Goal: Information Seeking & Learning: Learn about a topic

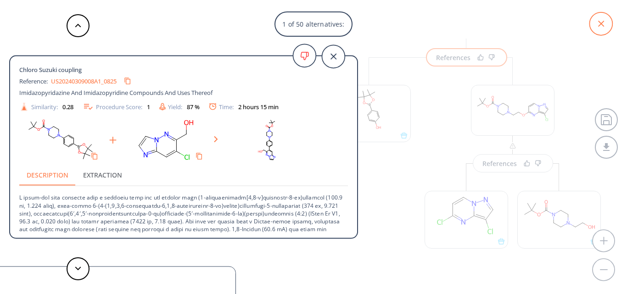
scroll to position [41, 0]
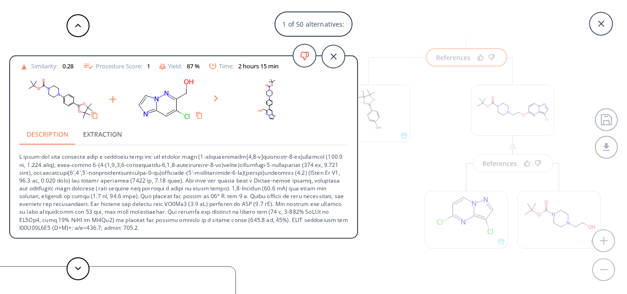
click at [593, 26] on icon at bounding box center [601, 23] width 23 height 23
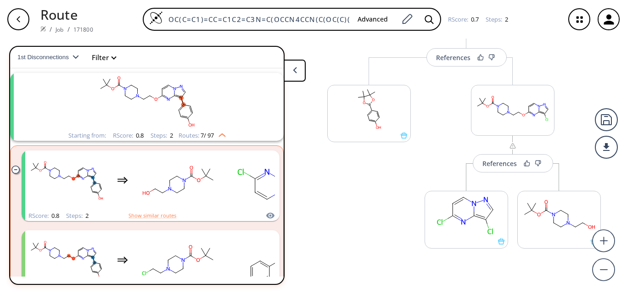
scroll to position [0, 90]
drag, startPoint x: 168, startPoint y: 21, endPoint x: 553, endPoint y: 25, distance: 385.0
click at [553, 25] on div "OC(C=C1)=CC=C1C2=C3N=C(OCCN4CCN(C(OC(C)(C)C)=O)CC4)C=CN3N=C2 Advanced RScore : …" at bounding box center [329, 19] width 457 height 23
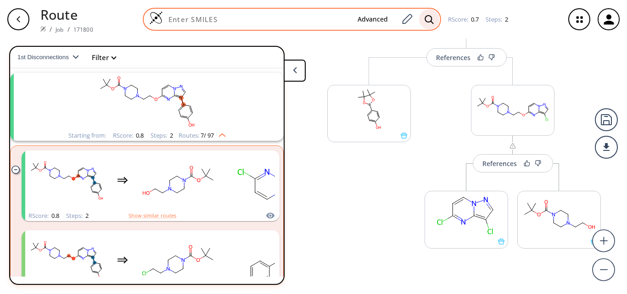
scroll to position [0, 0]
click at [244, 22] on input at bounding box center [256, 19] width 187 height 9
paste input "O=C(C1=CN=CC=C1)OCI"
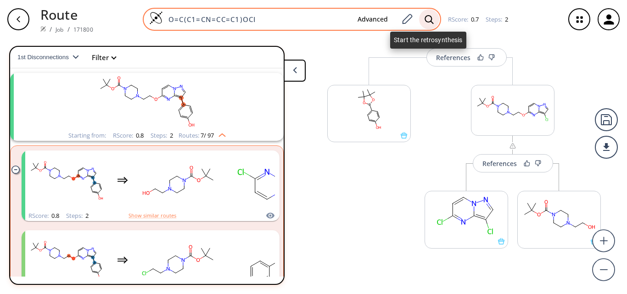
type input "O=C(C1=CN=CC=C1)OCI"
click at [434, 25] on div at bounding box center [429, 19] width 20 height 20
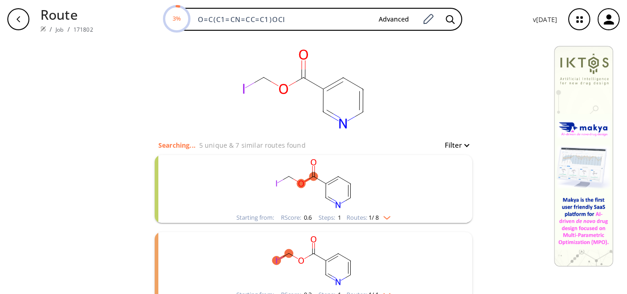
click at [306, 170] on rect "clusters" at bounding box center [313, 183] width 239 height 57
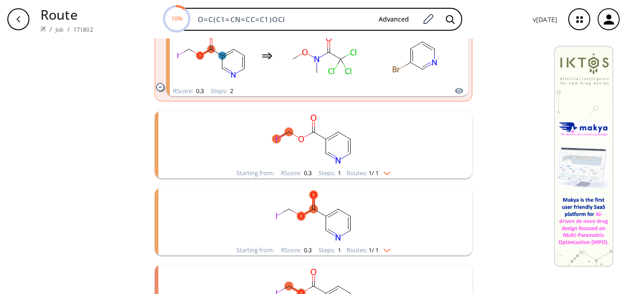
scroll to position [367, 0]
click at [376, 147] on rect "clusters" at bounding box center [313, 138] width 239 height 57
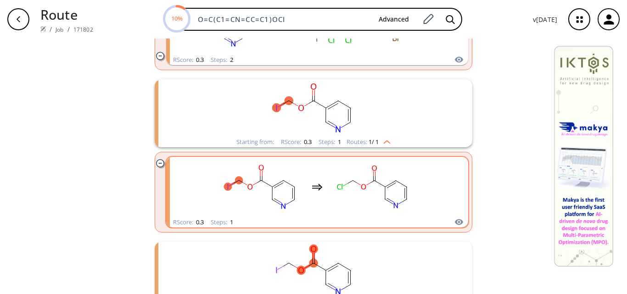
scroll to position [413, 0]
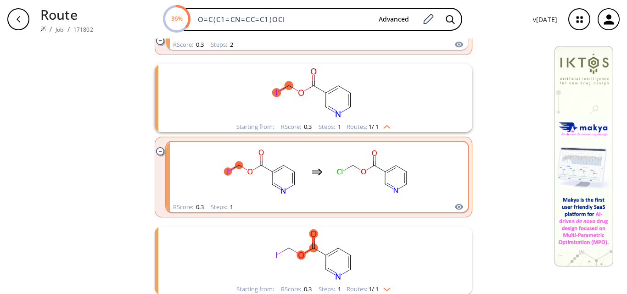
click at [373, 180] on rect "clusters" at bounding box center [373, 171] width 83 height 57
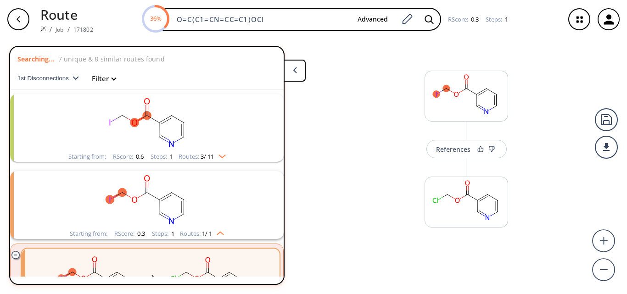
scroll to position [98, 0]
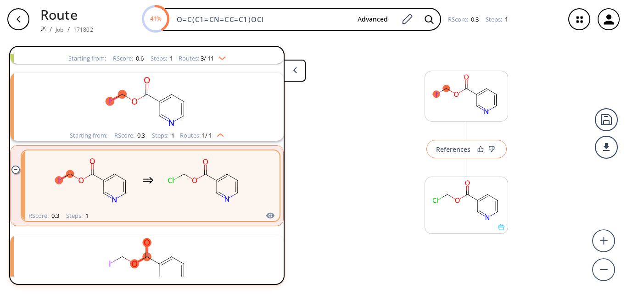
click at [458, 149] on div "References" at bounding box center [453, 150] width 34 height 6
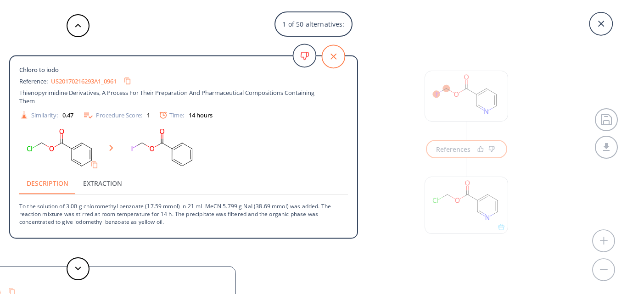
click at [335, 58] on icon at bounding box center [334, 57] width 6 height 6
